Goal: Information Seeking & Learning: Learn about a topic

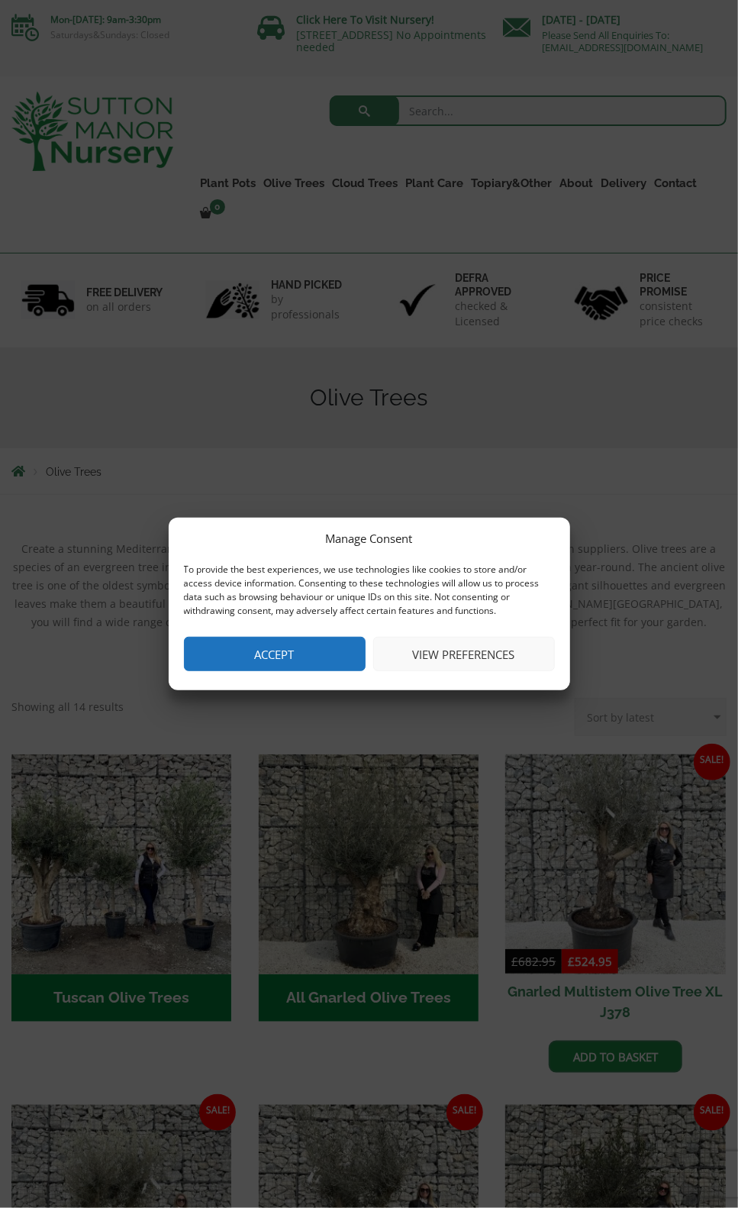
click at [273, 659] on button "Accept" at bounding box center [275, 654] width 182 height 34
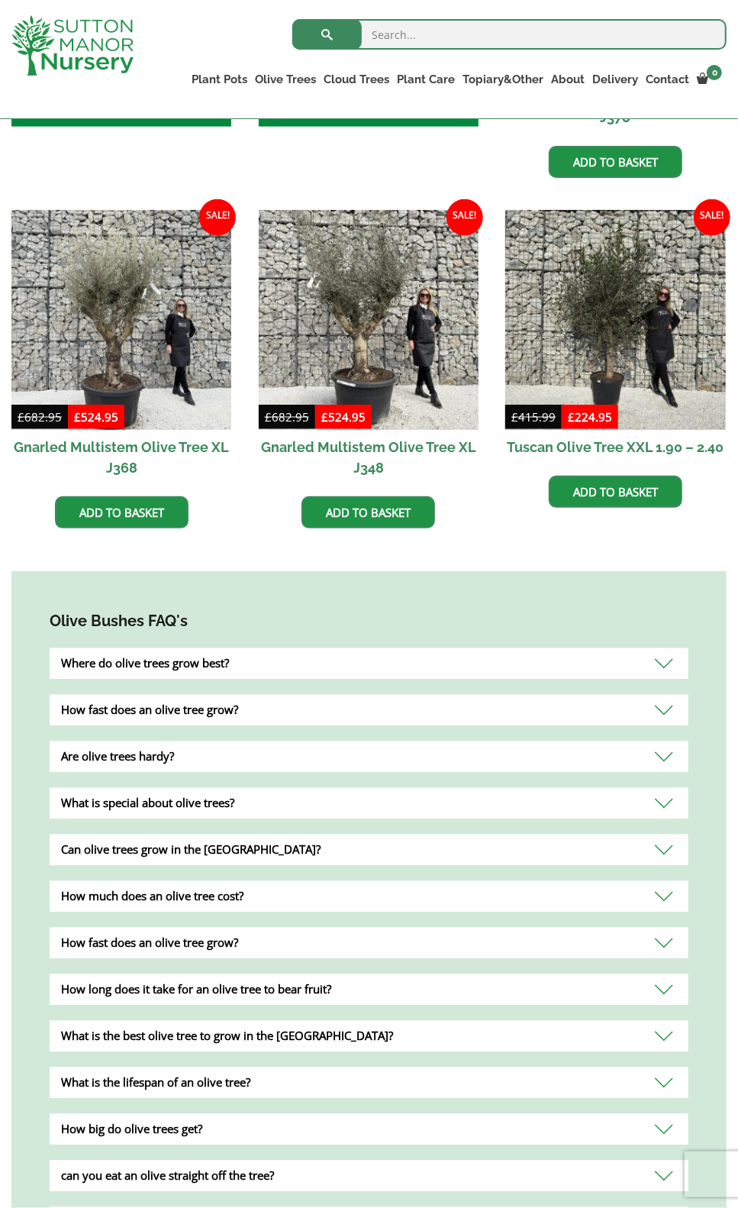
scroll to position [840, 0]
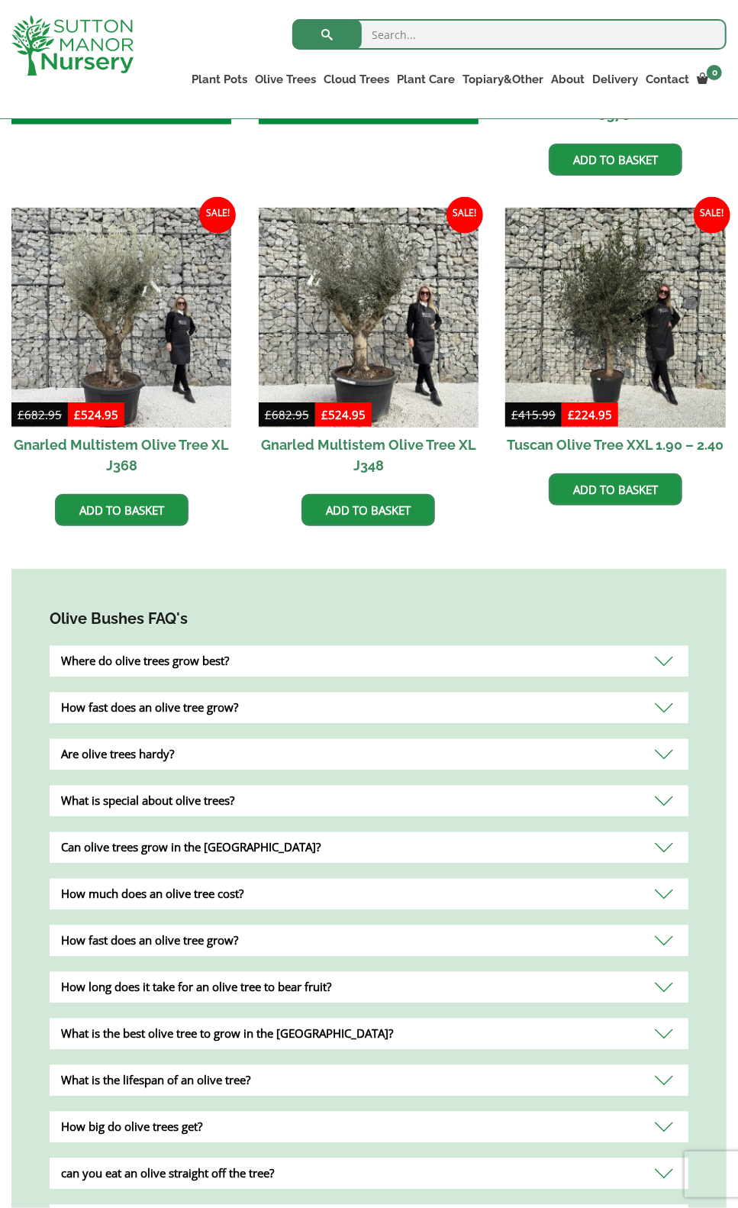
click at [664, 662] on div "Where do olive trees grow best?" at bounding box center [369, 661] width 639 height 31
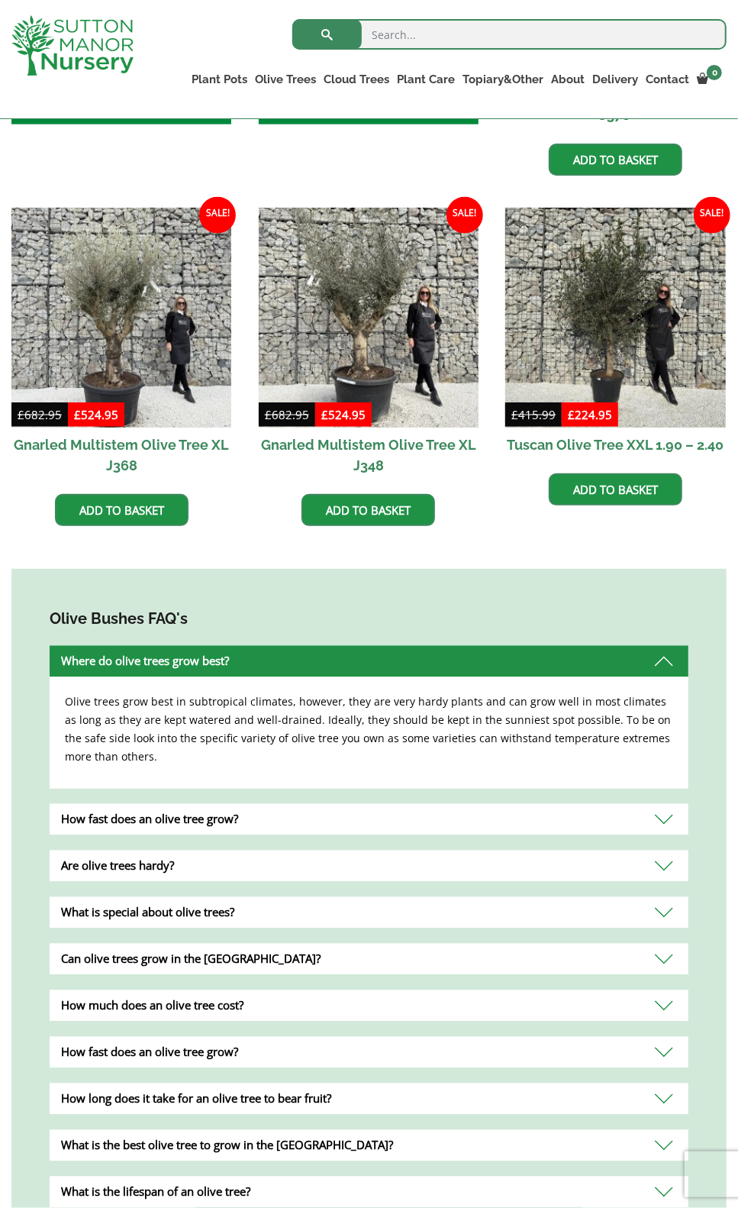
click at [661, 821] on div "How fast does an olive tree grow?" at bounding box center [369, 819] width 639 height 31
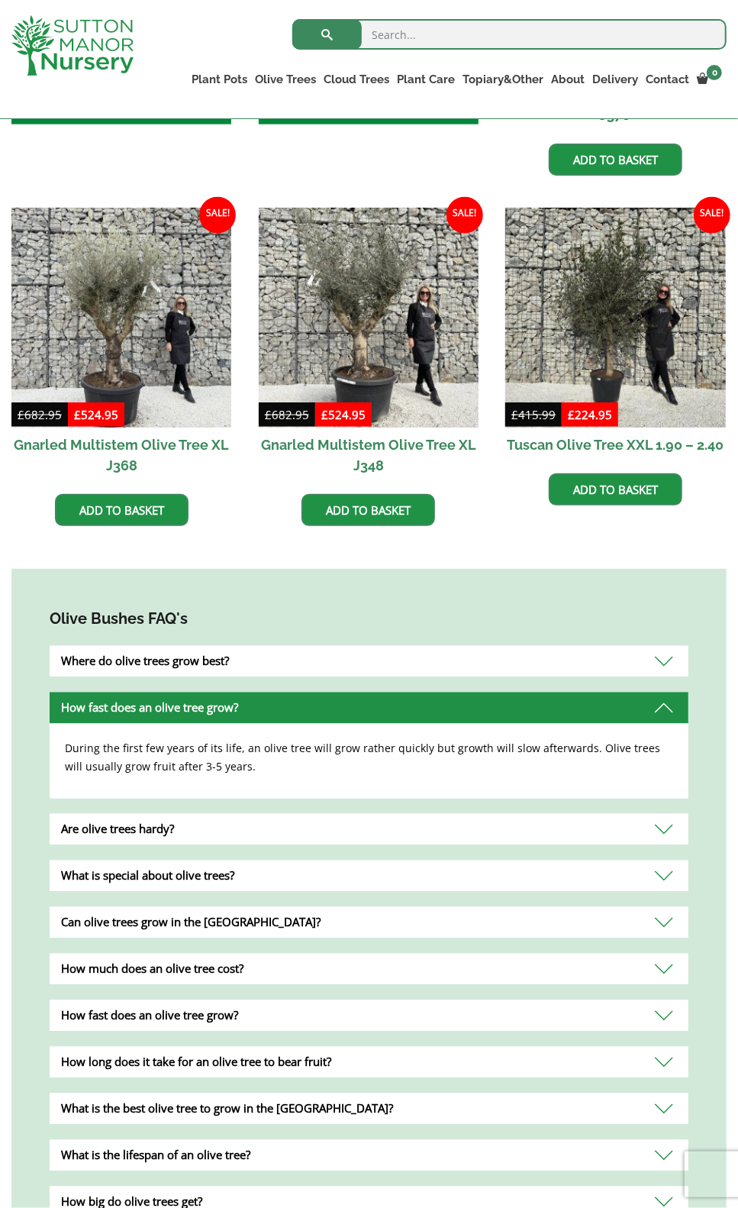
click at [662, 919] on div "Can olive trees grow in the [GEOGRAPHIC_DATA]?" at bounding box center [369, 922] width 639 height 31
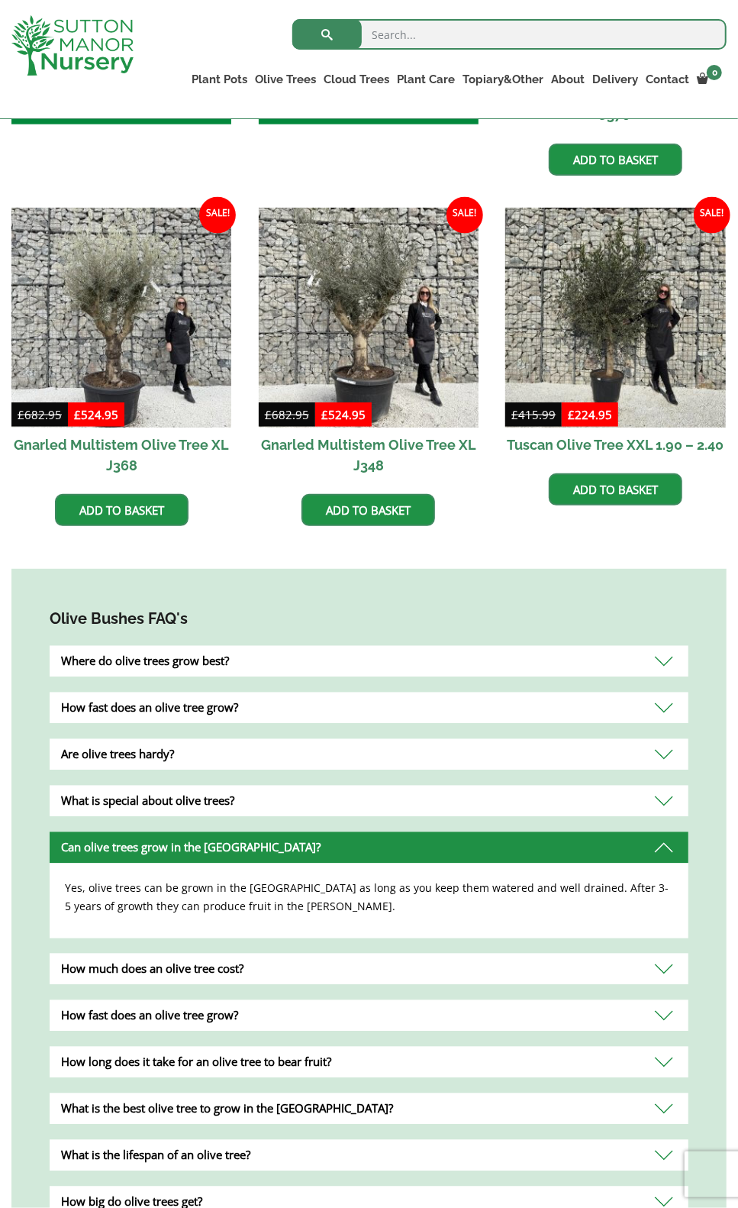
click at [665, 966] on div "How much does an olive tree cost?" at bounding box center [369, 969] width 639 height 31
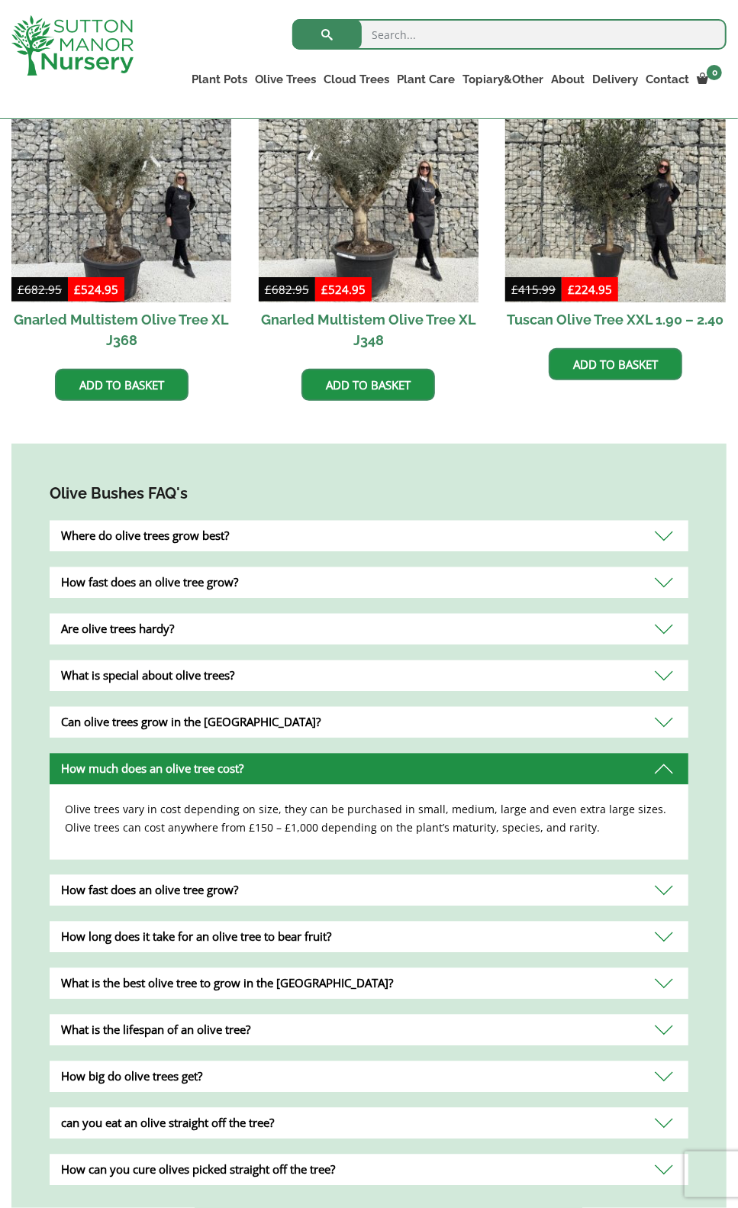
scroll to position [993, 0]
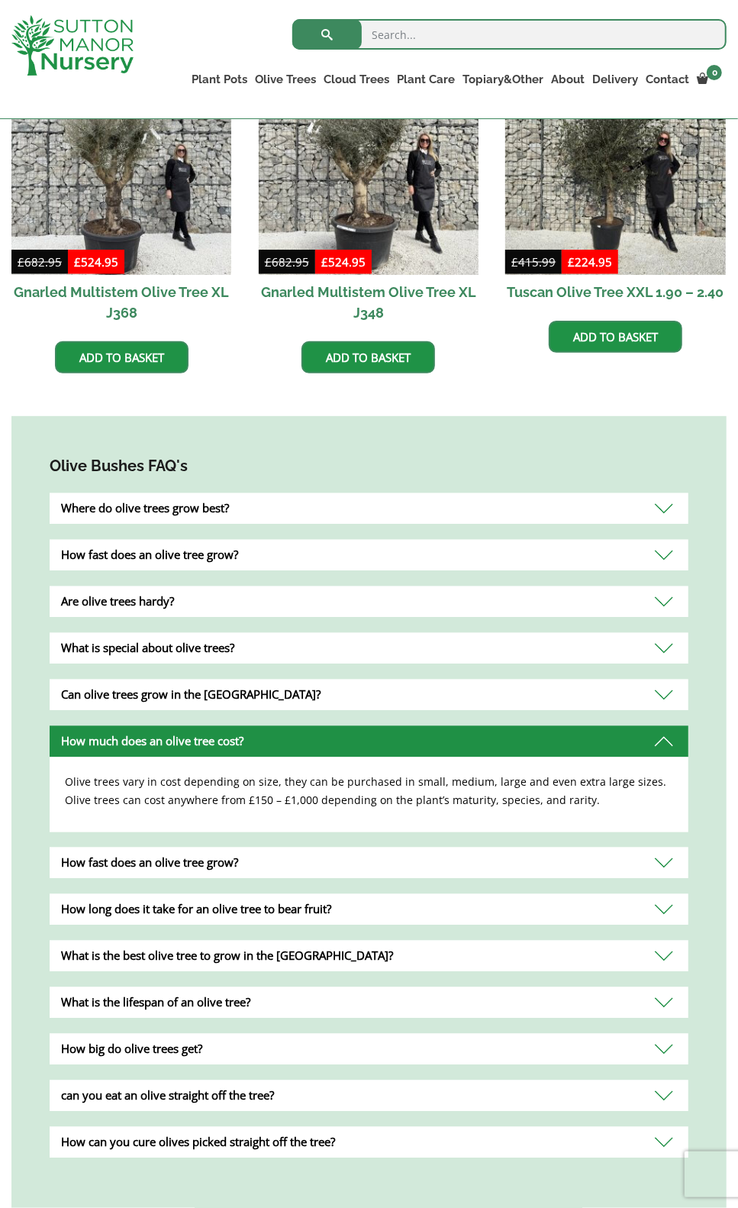
click at [660, 1002] on div "What is the lifespan of an olive tree?" at bounding box center [369, 1002] width 639 height 31
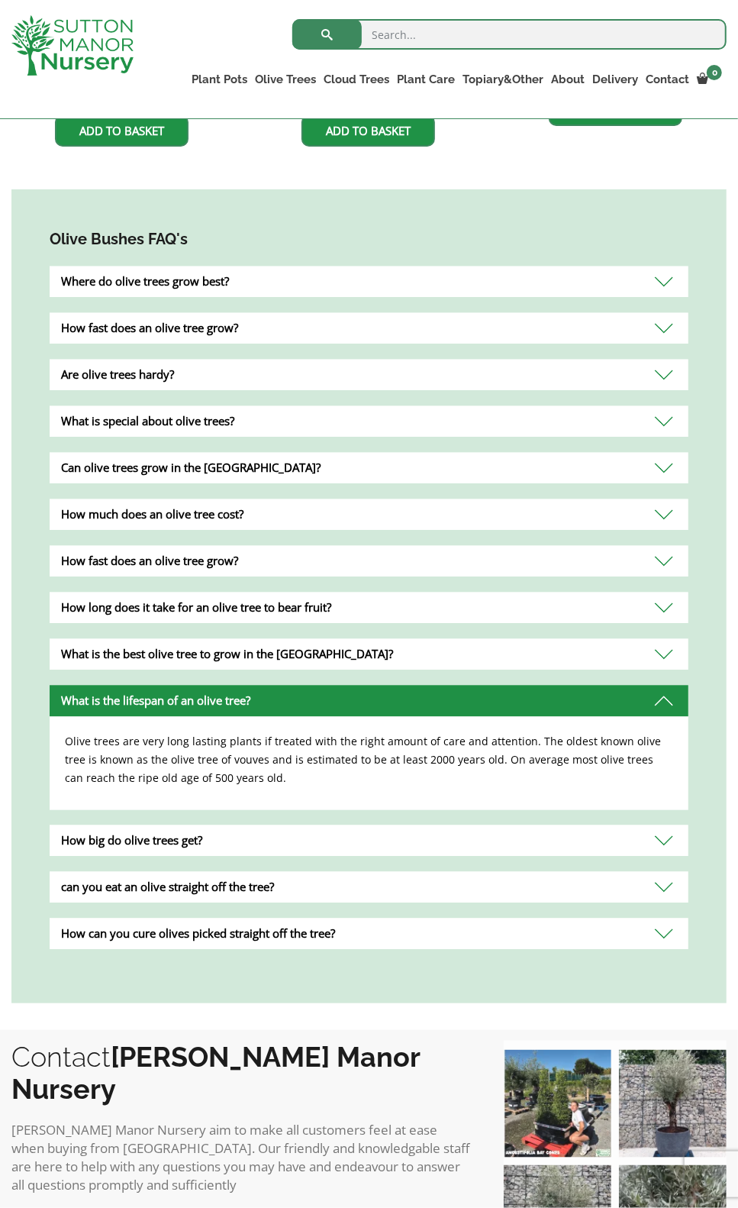
scroll to position [1222, 0]
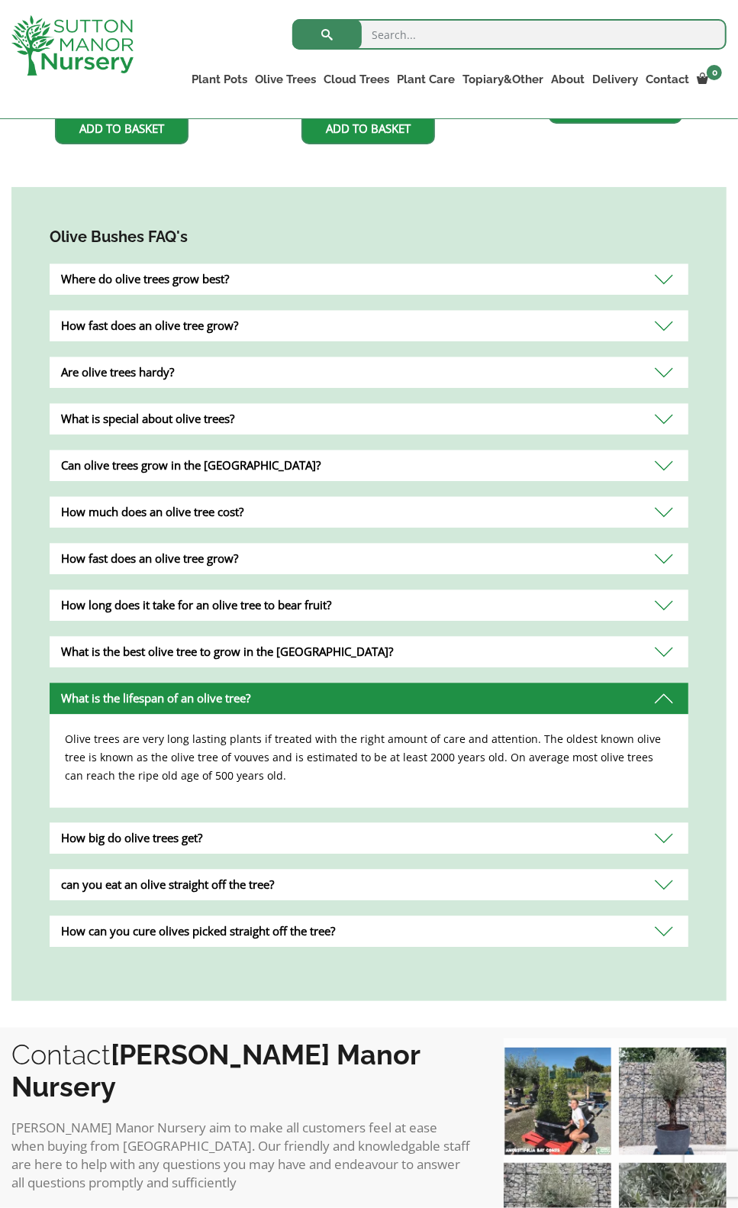
click at [665, 882] on div "can you eat an olive straight off the tree?" at bounding box center [369, 885] width 639 height 31
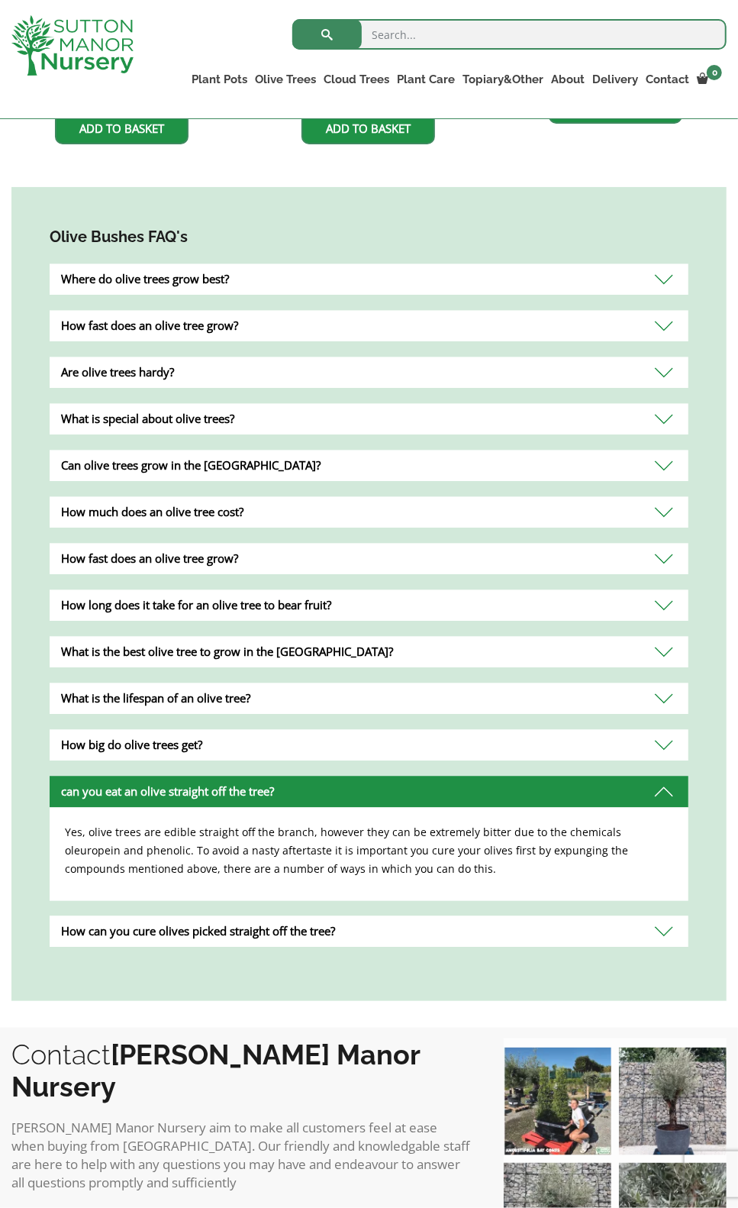
click at [677, 931] on div "How can you cure olives picked straight off the tree?" at bounding box center [369, 931] width 639 height 31
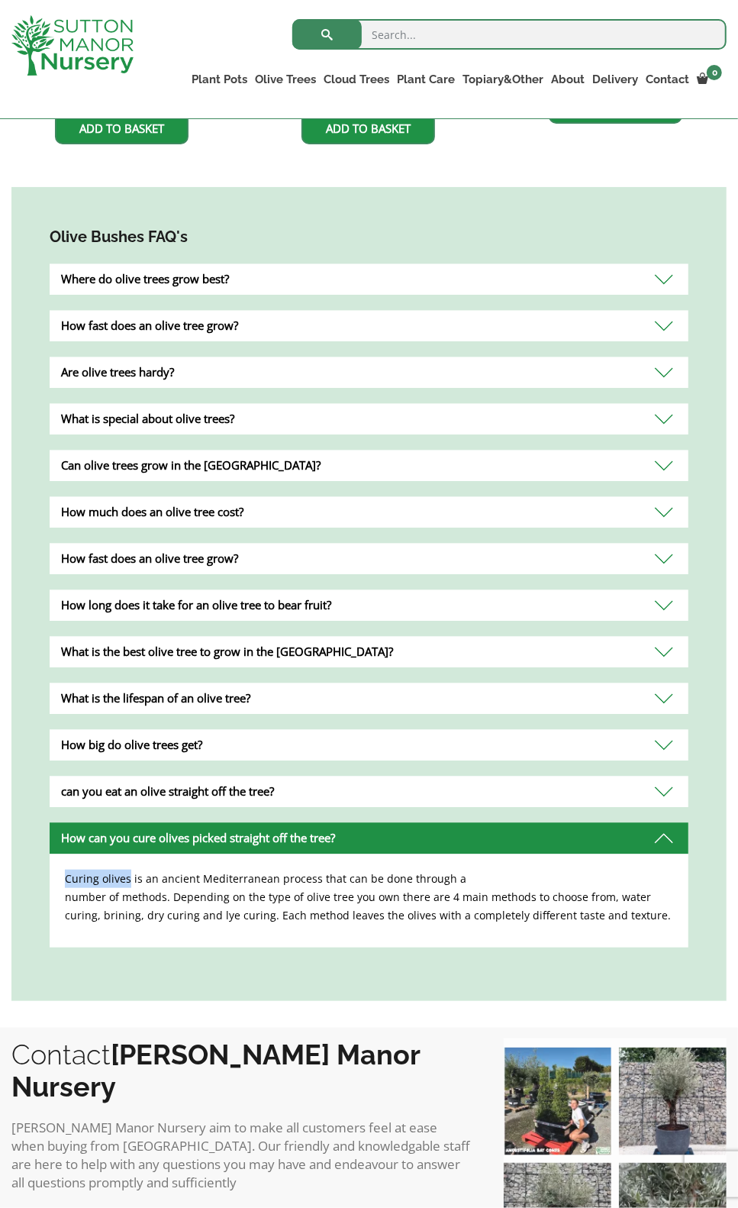
drag, startPoint x: 68, startPoint y: 880, endPoint x: 128, endPoint y: 878, distance: 59.6
click at [128, 878] on p "Curing olives is an ancient Mediterranean process that can be done through a nu…" at bounding box center [369, 897] width 609 height 55
copy p "Curing olives"
